Goal: Task Accomplishment & Management: Complete application form

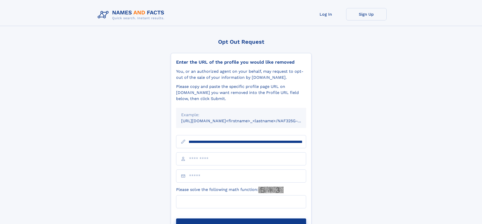
scroll to position [0, 70]
type input "**********"
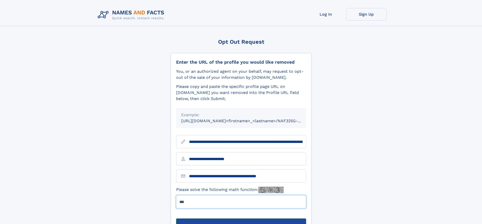
type input "***"
click at [241, 219] on button "Submit Opt Out Request" at bounding box center [241, 227] width 130 height 16
